Goal: Task Accomplishment & Management: Manage account settings

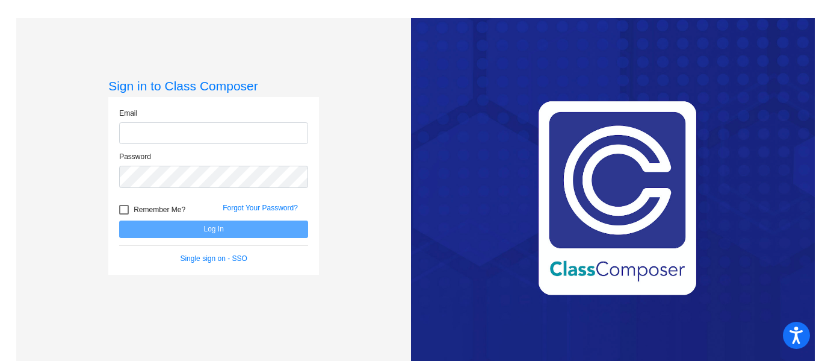
type input "[EMAIL_ADDRESS][DOMAIN_NAME]"
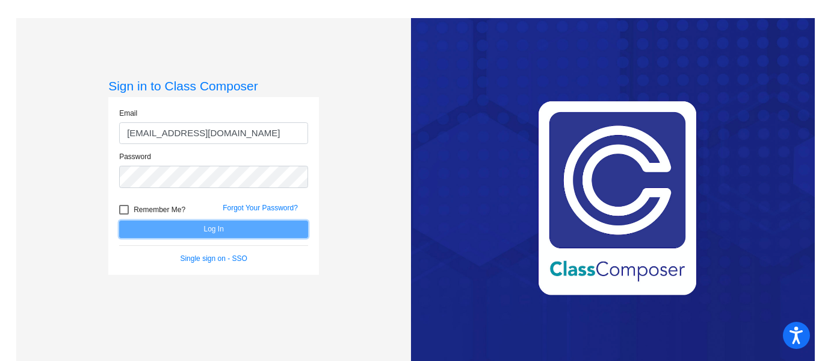
click at [205, 227] on button "Log In" at bounding box center [213, 228] width 189 height 17
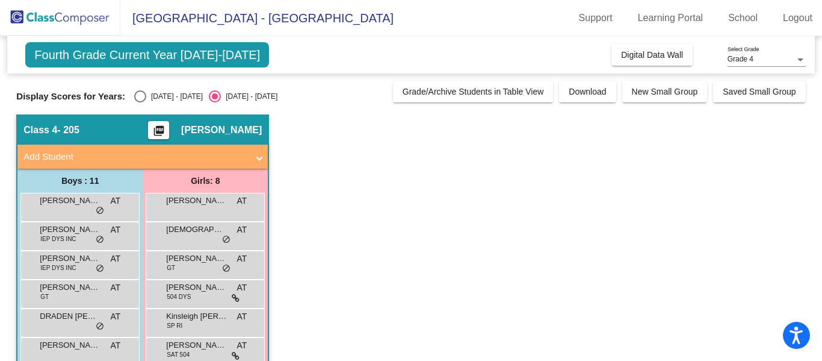
click at [134, 98] on div "Select an option" at bounding box center [140, 96] width 12 height 12
click at [140, 102] on input "[DATE] - [DATE]" at bounding box center [140, 102] width 1 height 1
radio input "true"
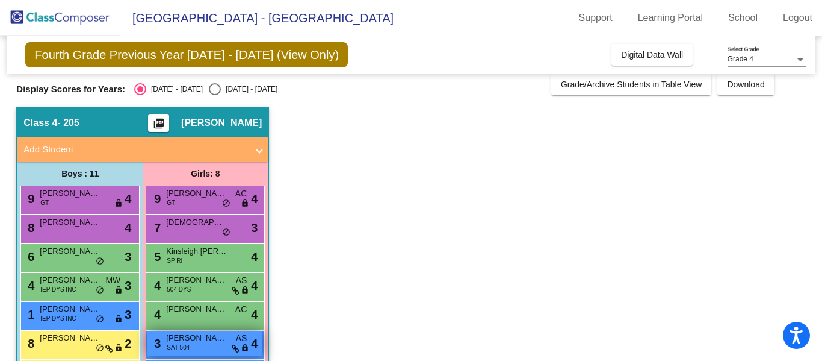
scroll to position [10, 0]
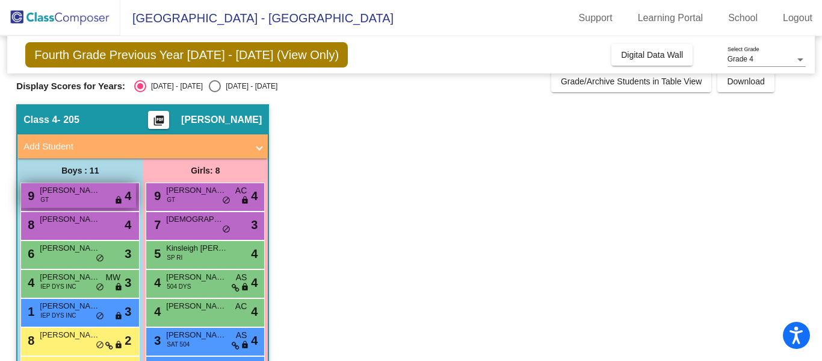
click at [91, 200] on div "9 [PERSON_NAME] GT lock do_not_disturb_alt 4" at bounding box center [78, 195] width 115 height 25
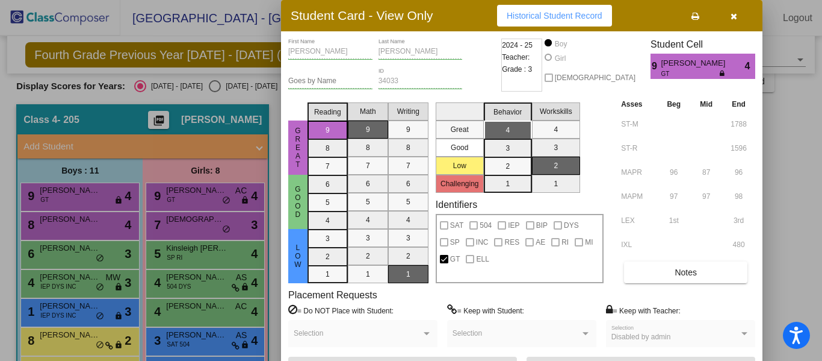
click at [736, 17] on icon "button" at bounding box center [734, 16] width 7 height 8
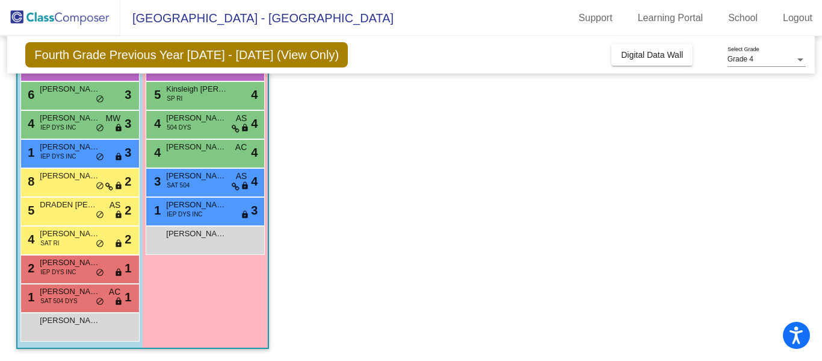
scroll to position [0, 0]
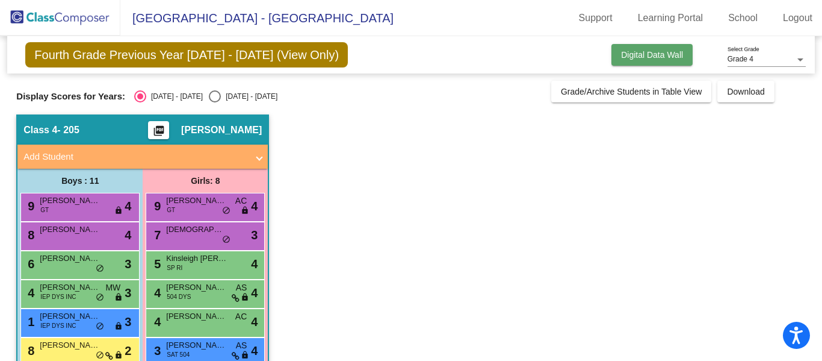
click at [672, 55] on span "Digital Data Wall" at bounding box center [652, 55] width 62 height 10
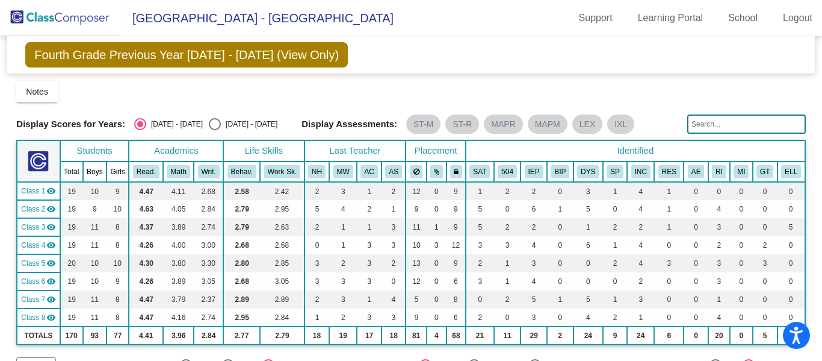
click at [87, 15] on img at bounding box center [60, 18] width 120 height 36
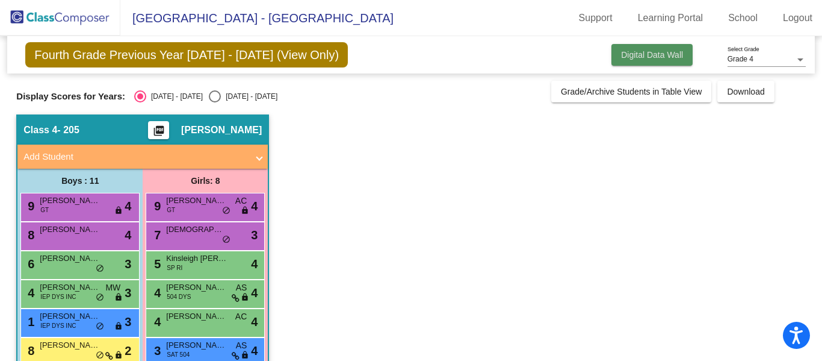
click at [642, 57] on span "Digital Data Wall" at bounding box center [652, 55] width 62 height 10
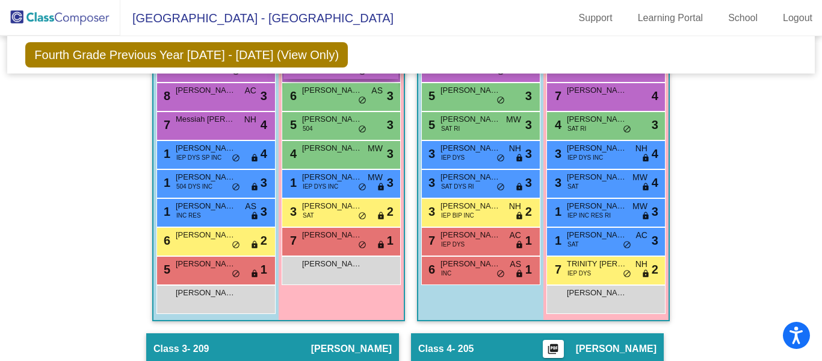
scroll to position [409, 0]
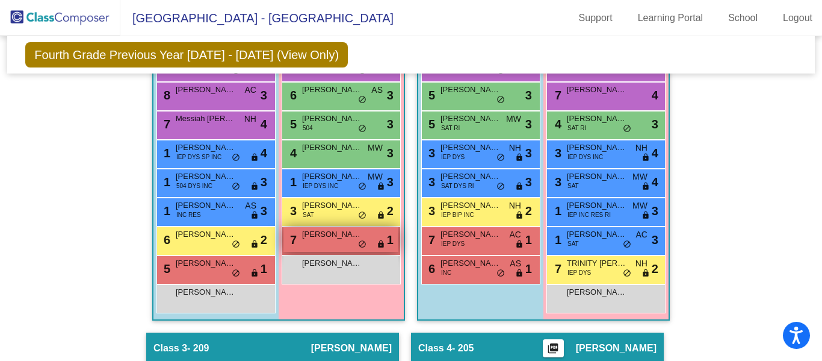
click at [324, 244] on div "7 [PERSON_NAME] lock do_not_disturb_alt 1" at bounding box center [341, 239] width 115 height 25
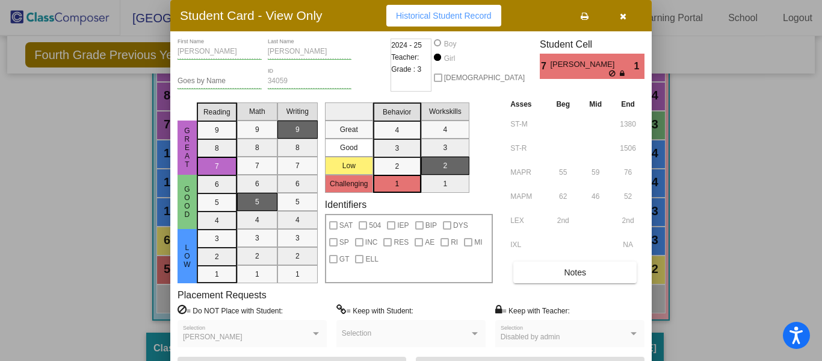
click at [612, 75] on icon at bounding box center [613, 73] width 8 height 7
click at [217, 269] on mat-selection-list "Reading 9 8 7 6 5 4 3 2 1" at bounding box center [217, 190] width 40 height 185
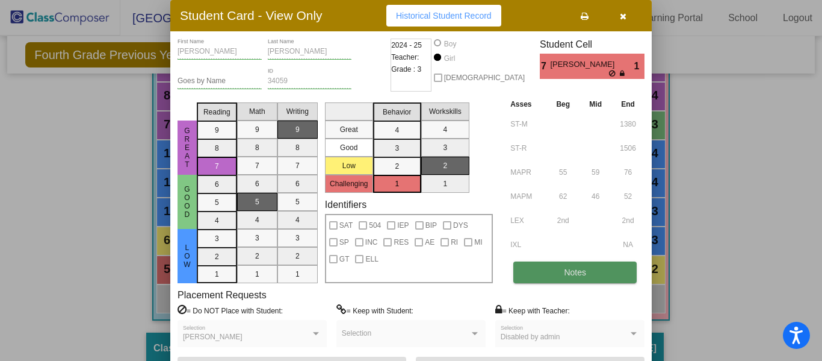
click at [574, 270] on span "Notes" at bounding box center [575, 272] width 22 height 10
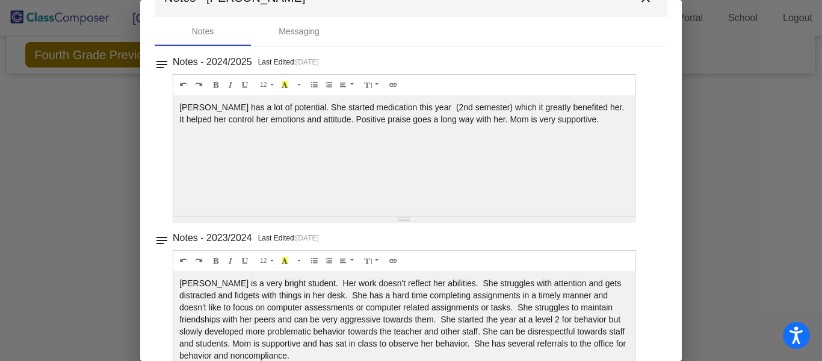
scroll to position [0, 0]
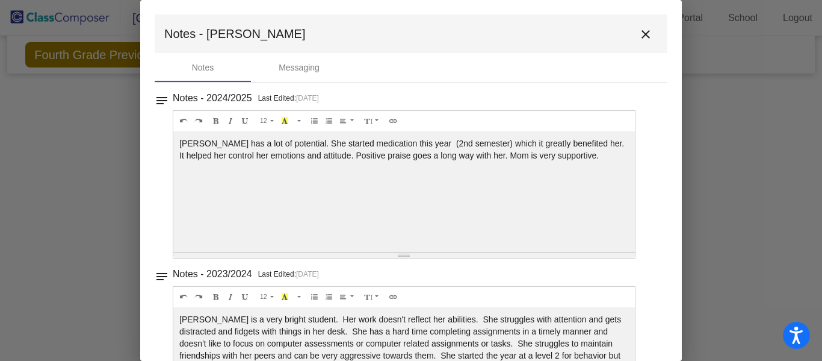
click at [642, 37] on mat-icon "close" at bounding box center [646, 34] width 14 height 14
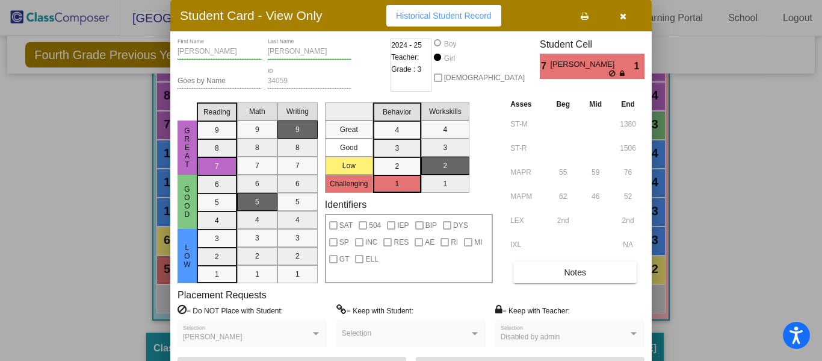
click at [621, 17] on icon "button" at bounding box center [623, 16] width 7 height 8
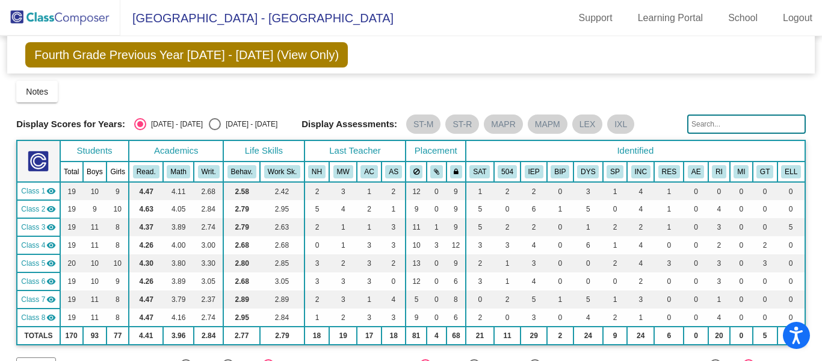
click at [87, 17] on img at bounding box center [60, 18] width 120 height 36
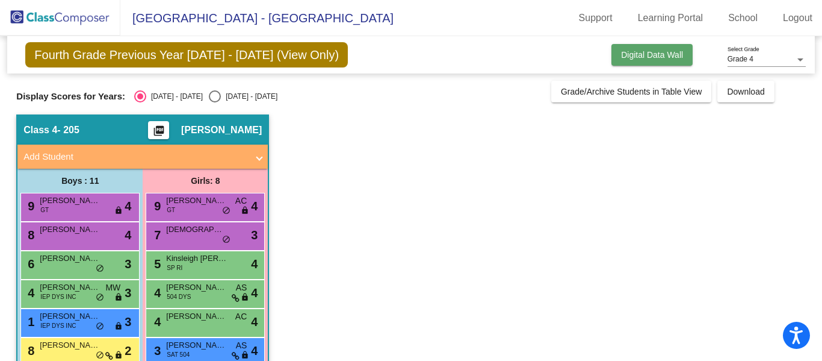
click at [671, 48] on button "Digital Data Wall" at bounding box center [652, 55] width 81 height 22
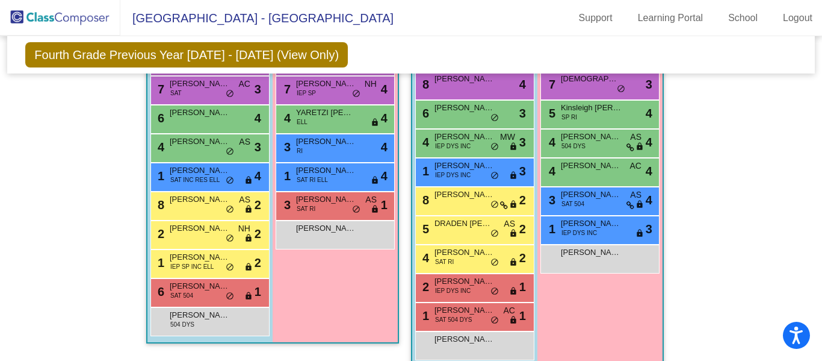
scroll to position [779, 0]
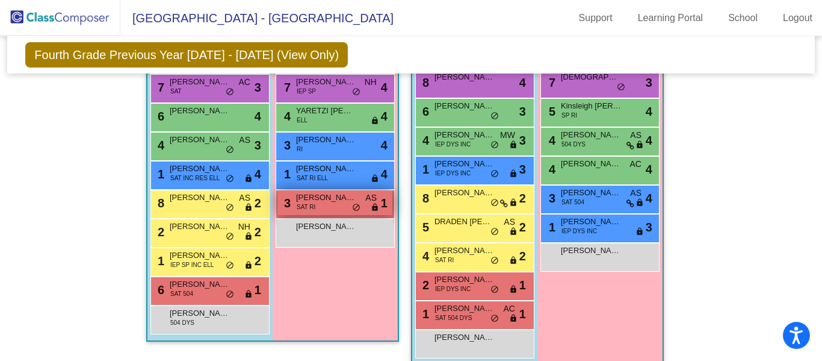
click at [315, 213] on div "3 [PERSON_NAME] SAT RI AS lock do_not_disturb_alt 1" at bounding box center [335, 202] width 115 height 25
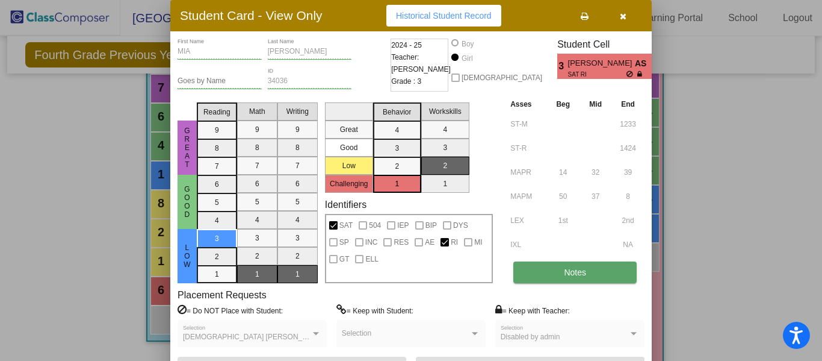
click at [564, 270] on span "Notes" at bounding box center [575, 272] width 22 height 10
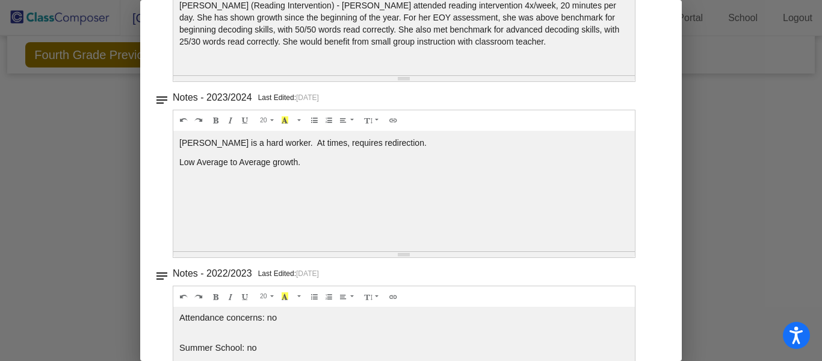
scroll to position [0, 0]
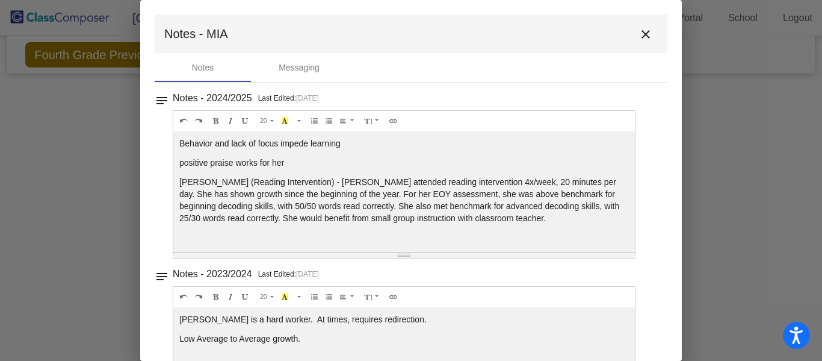
click at [641, 36] on mat-icon "close" at bounding box center [646, 34] width 14 height 14
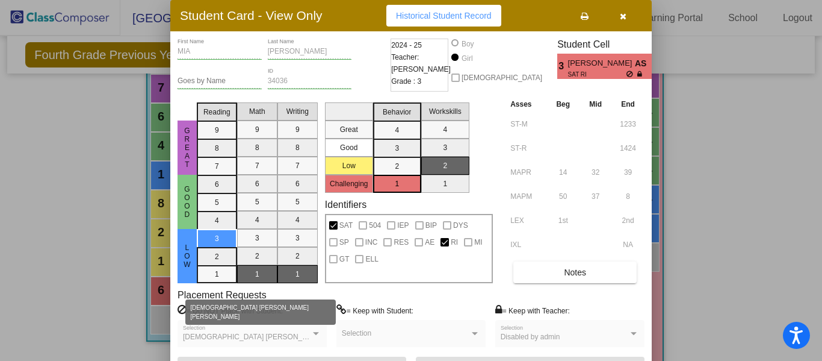
click at [317, 333] on div at bounding box center [316, 333] width 6 height 3
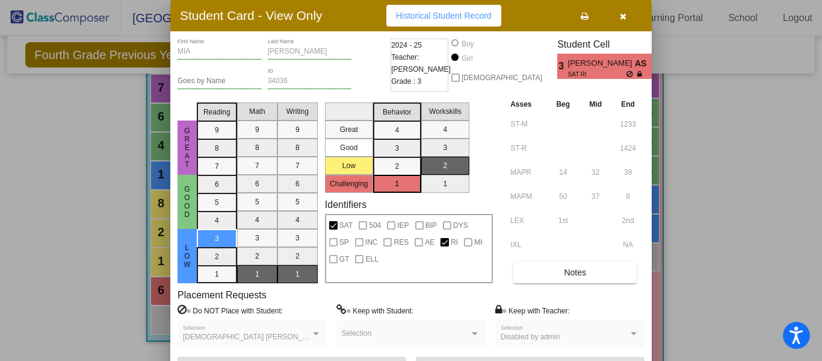
click at [315, 336] on div at bounding box center [316, 333] width 11 height 8
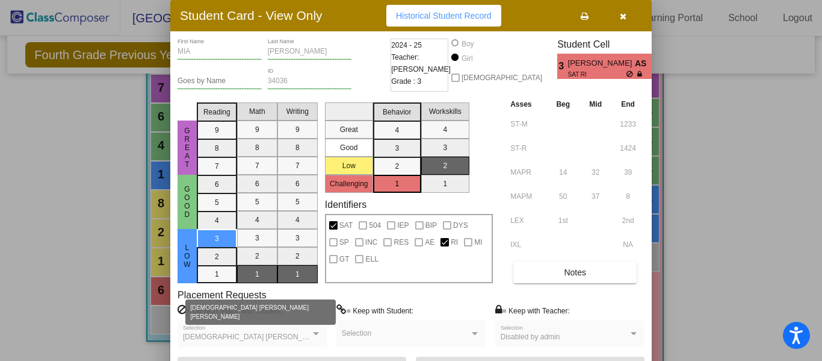
click at [267, 335] on span "[DEMOGRAPHIC_DATA] [PERSON_NAME] [PERSON_NAME]" at bounding box center [284, 336] width 203 height 8
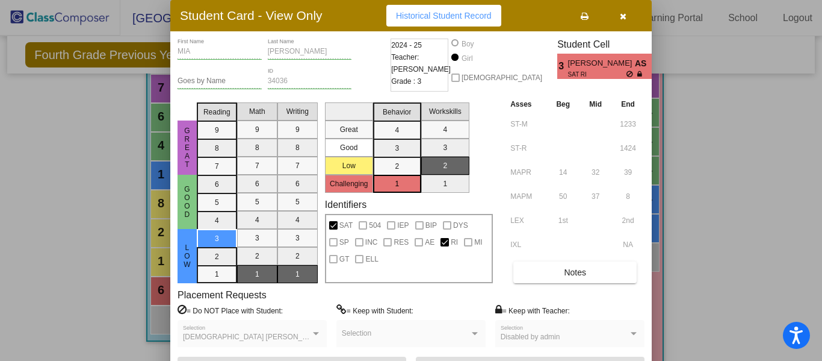
click at [298, 331] on div "[DEMOGRAPHIC_DATA] [PERSON_NAME] [PERSON_NAME] Selection" at bounding box center [252, 336] width 138 height 22
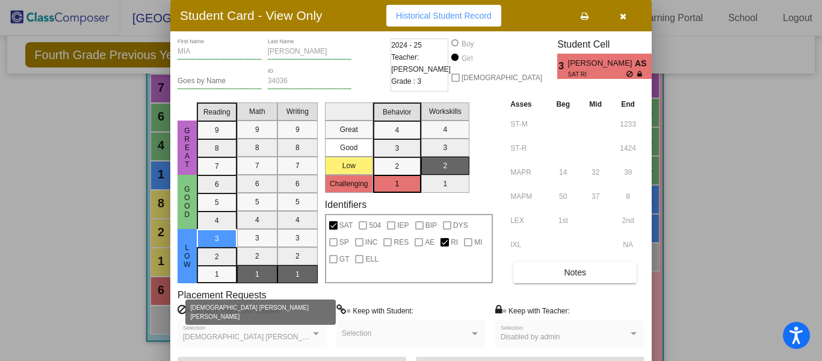
click at [315, 337] on div at bounding box center [316, 333] width 11 height 8
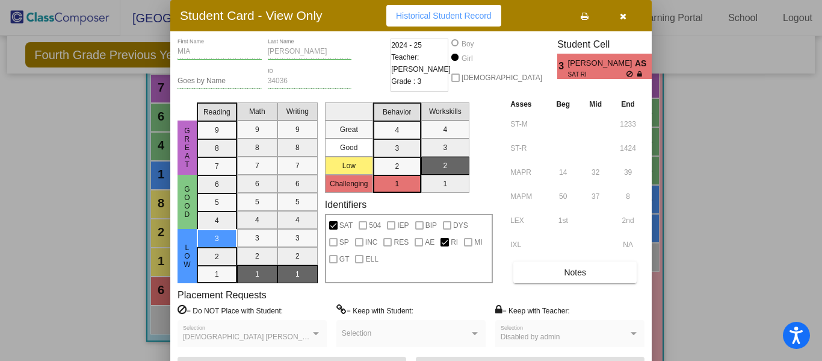
click at [316, 335] on div at bounding box center [316, 333] width 11 height 8
click at [621, 23] on button "button" at bounding box center [623, 16] width 39 height 22
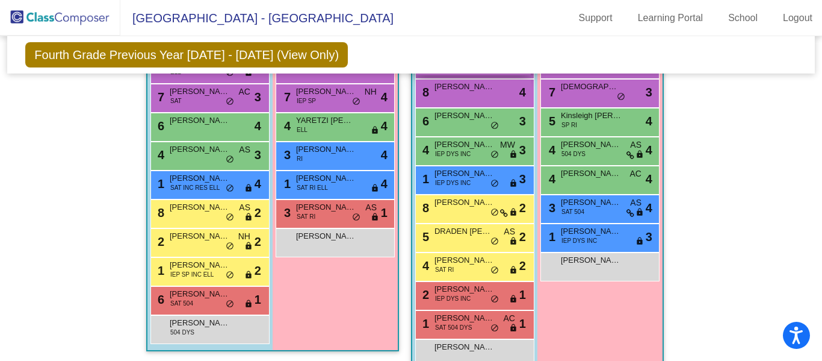
scroll to position [771, 0]
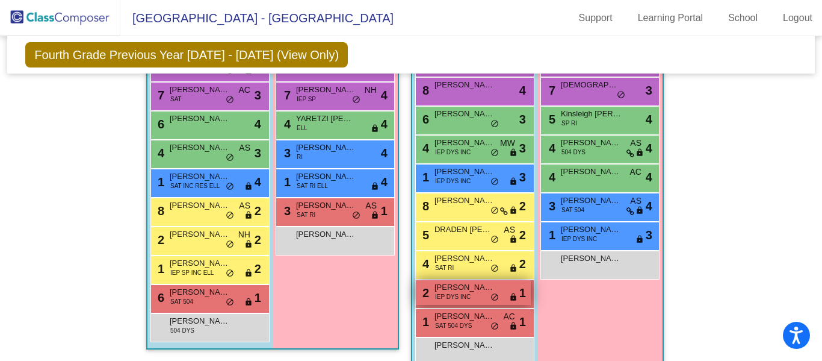
click at [460, 290] on span "[PERSON_NAME]" at bounding box center [465, 287] width 60 height 12
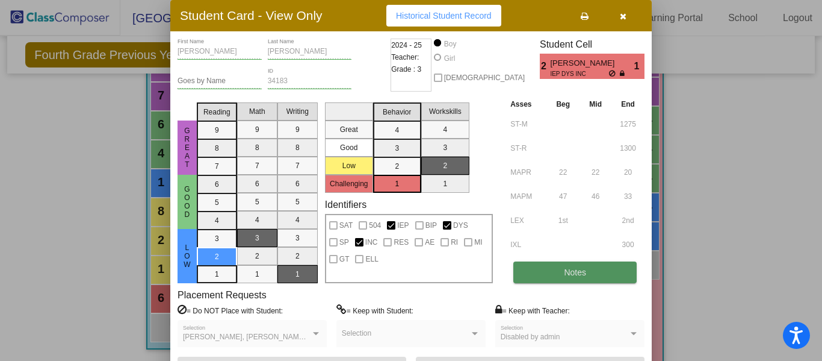
click at [576, 269] on span "Notes" at bounding box center [575, 272] width 22 height 10
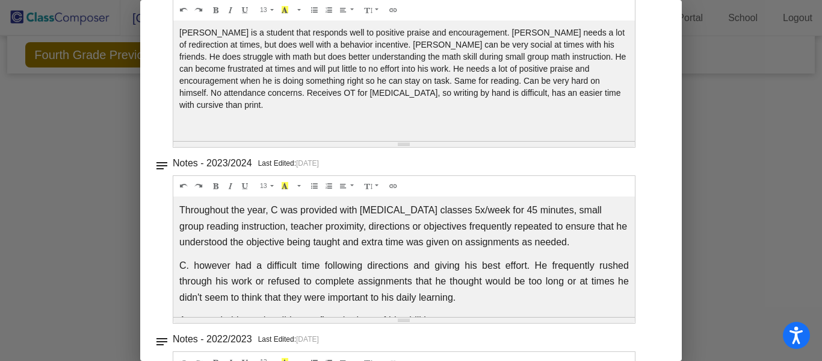
scroll to position [0, 0]
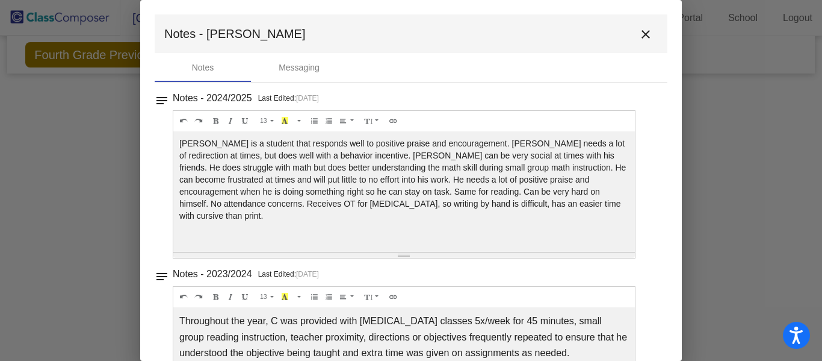
click at [639, 37] on mat-icon "close" at bounding box center [646, 34] width 14 height 14
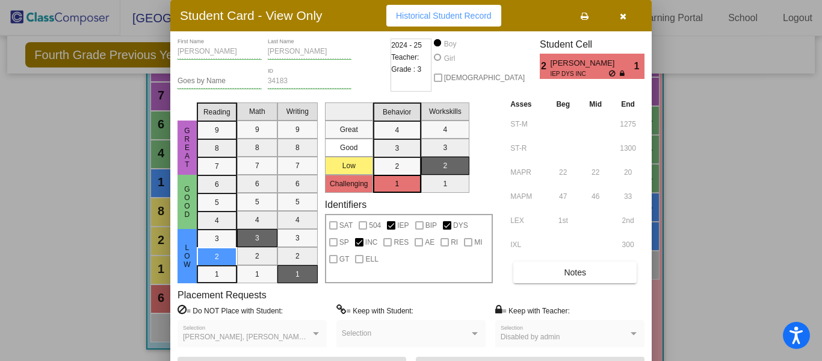
click at [622, 14] on icon "button" at bounding box center [623, 16] width 7 height 8
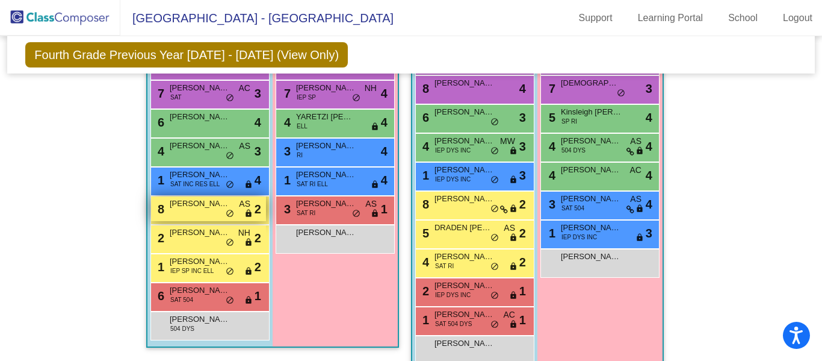
scroll to position [776, 0]
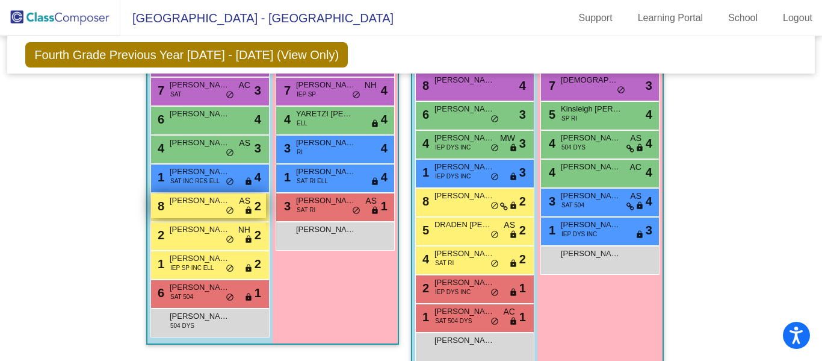
click at [198, 208] on div "8 [PERSON_NAME] AS lock do_not_disturb_alt 2" at bounding box center [208, 205] width 115 height 25
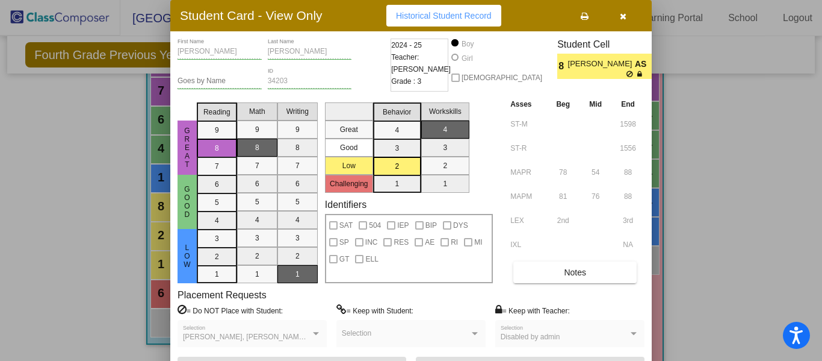
click at [621, 7] on button "button" at bounding box center [623, 16] width 39 height 22
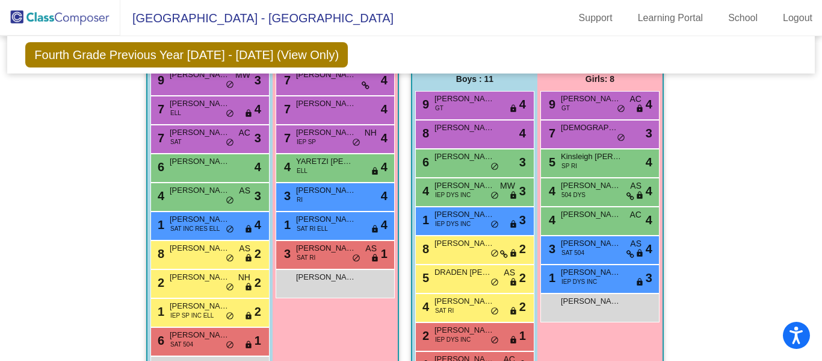
scroll to position [731, 0]
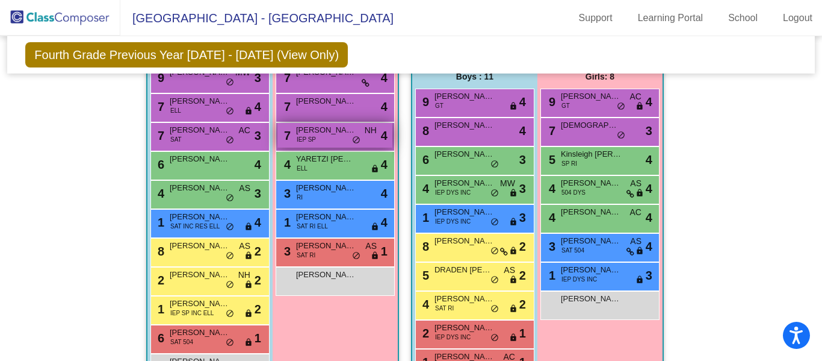
click at [326, 138] on div "7 [PERSON_NAME] IEP SP NH lock do_not_disturb_alt 4" at bounding box center [335, 135] width 115 height 25
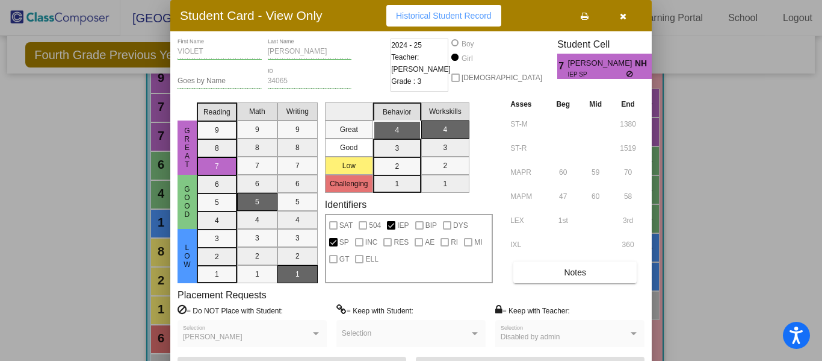
click at [625, 20] on icon "button" at bounding box center [623, 16] width 7 height 8
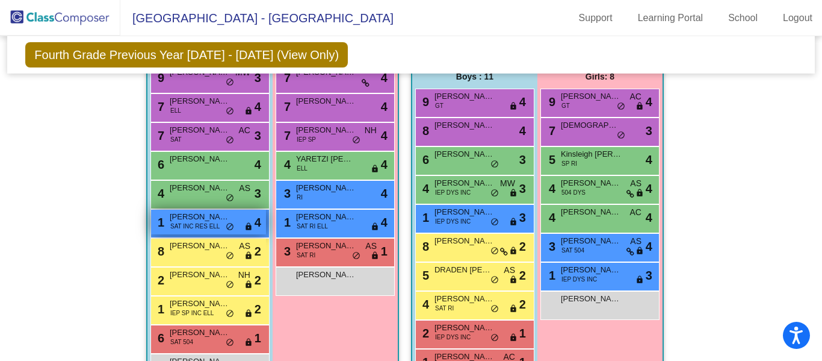
click at [194, 227] on span "SAT INC RES ELL" at bounding box center [194, 226] width 49 height 9
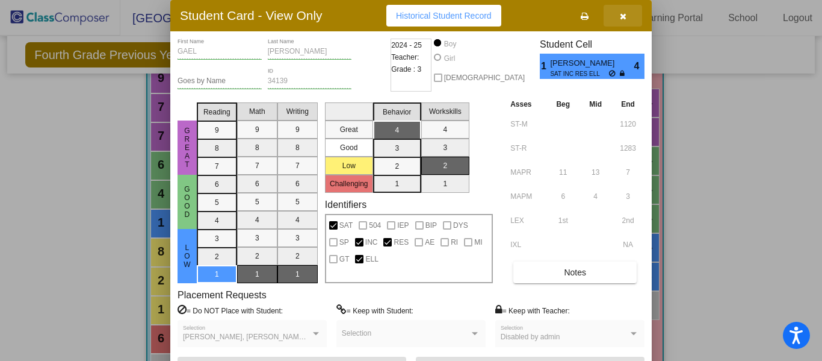
click at [620, 16] on icon "button" at bounding box center [623, 16] width 7 height 8
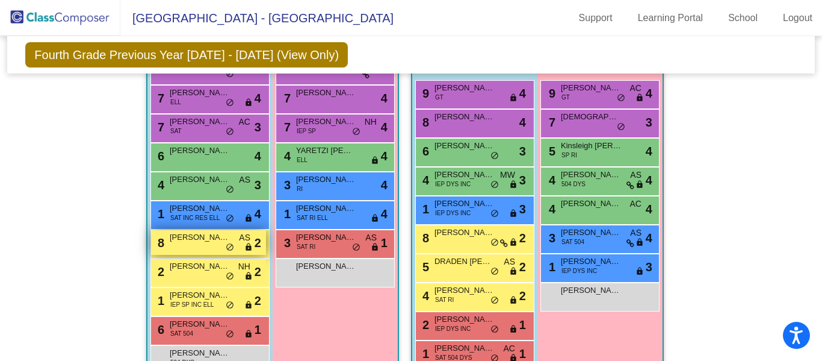
scroll to position [744, 0]
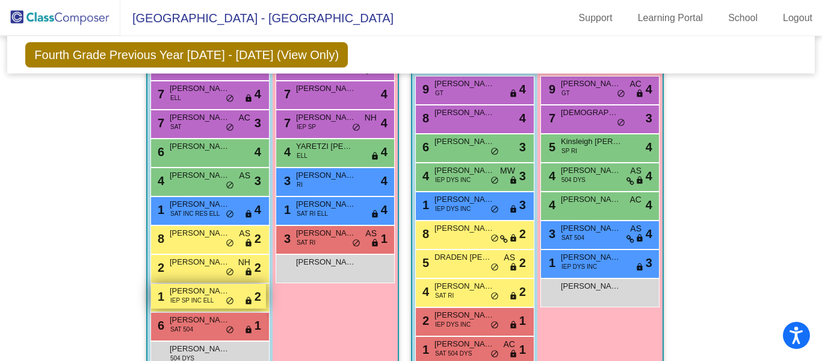
click at [226, 296] on span "do_not_disturb_alt" at bounding box center [230, 301] width 8 height 10
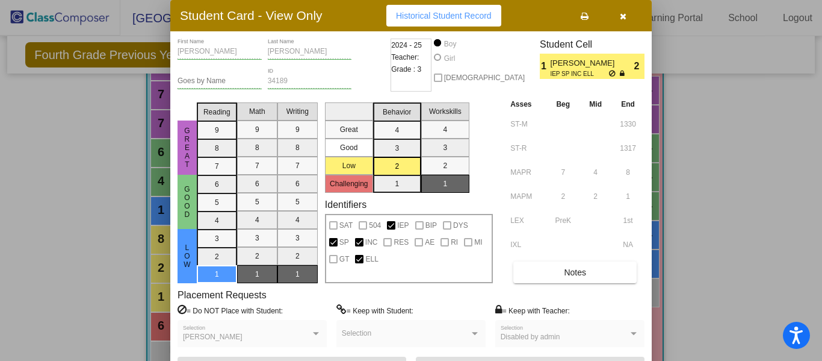
click at [620, 14] on icon "button" at bounding box center [623, 16] width 7 height 8
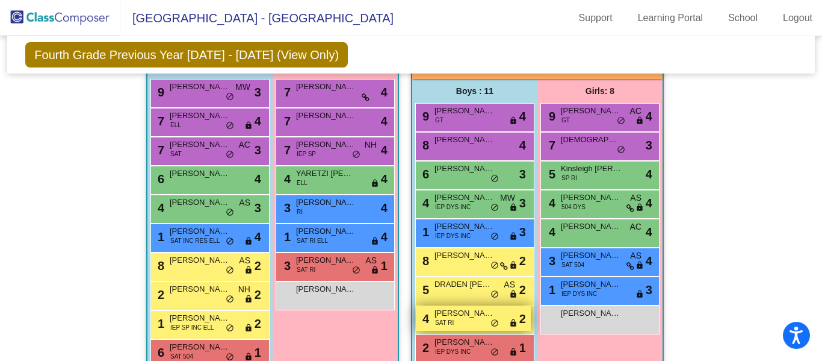
scroll to position [720, 0]
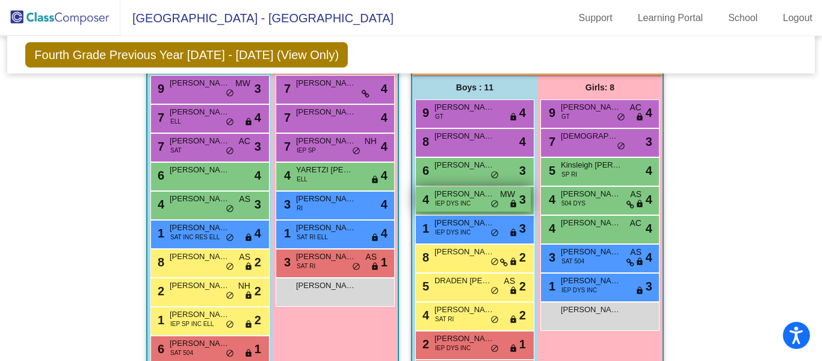
click at [474, 200] on div "4 [PERSON_NAME] IEP DYS INC MW lock do_not_disturb_alt 3" at bounding box center [473, 199] width 115 height 25
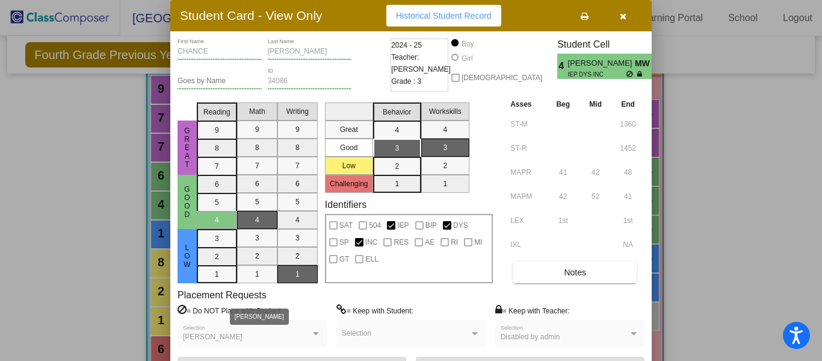
click at [314, 334] on div at bounding box center [316, 333] width 6 height 3
click at [626, 19] on icon "button" at bounding box center [623, 16] width 7 height 8
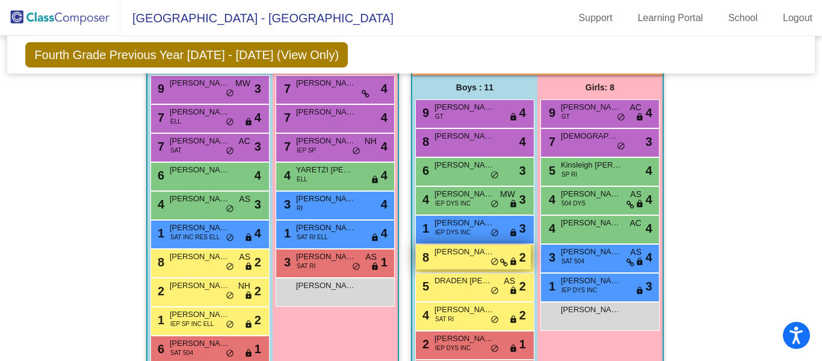
click at [470, 261] on div "8 [PERSON_NAME] lock do_not_disturb_alt 2" at bounding box center [473, 256] width 115 height 25
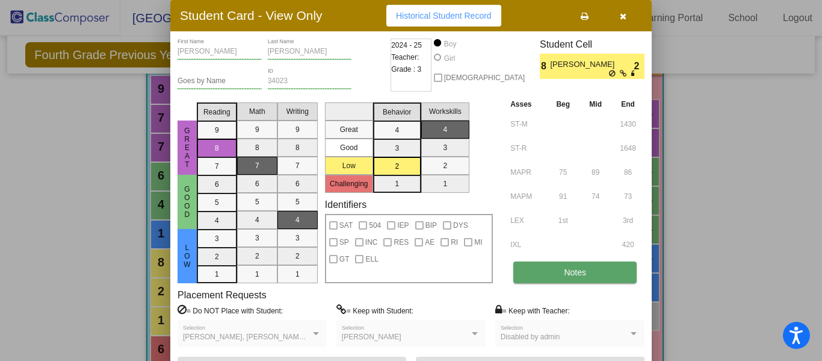
click at [568, 270] on span "Notes" at bounding box center [575, 272] width 22 height 10
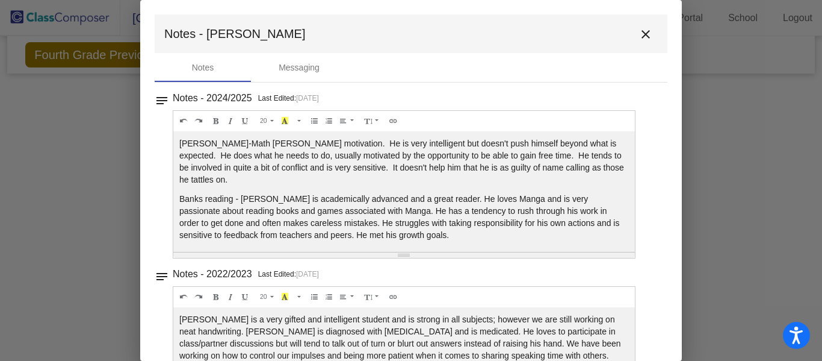
click at [641, 35] on mat-icon "close" at bounding box center [646, 34] width 14 height 14
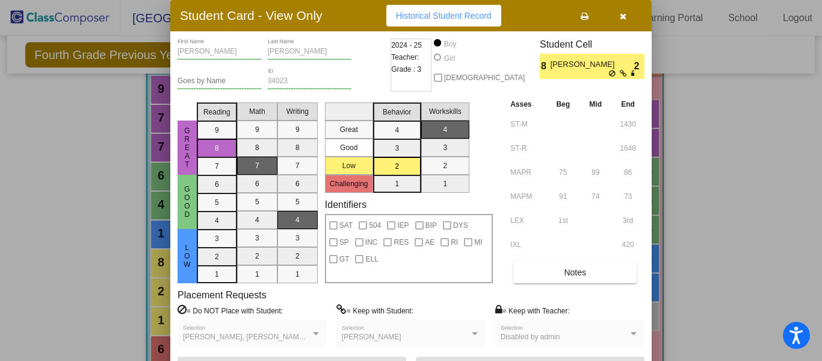
click at [628, 16] on button "button" at bounding box center [623, 16] width 39 height 22
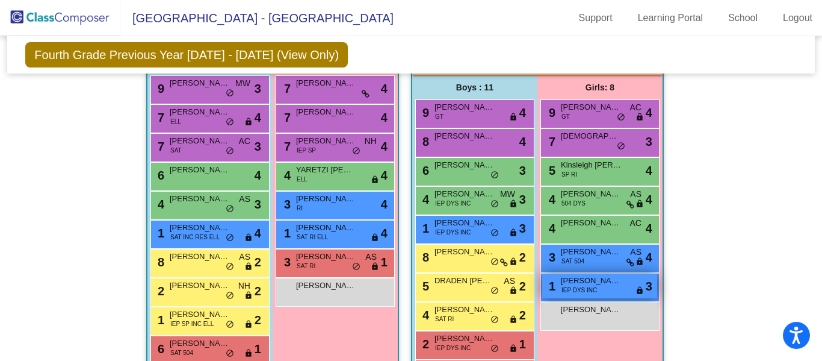
click at [579, 278] on span "[PERSON_NAME]" at bounding box center [591, 281] width 60 height 12
